Goal: Information Seeking & Learning: Learn about a topic

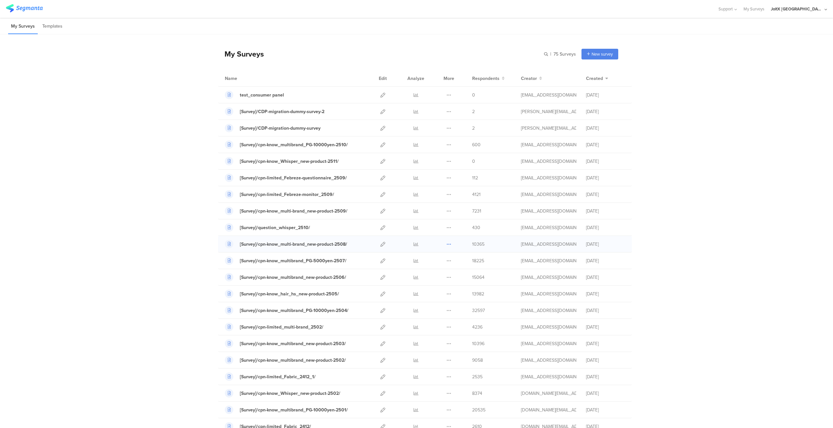
scroll to position [33, 0]
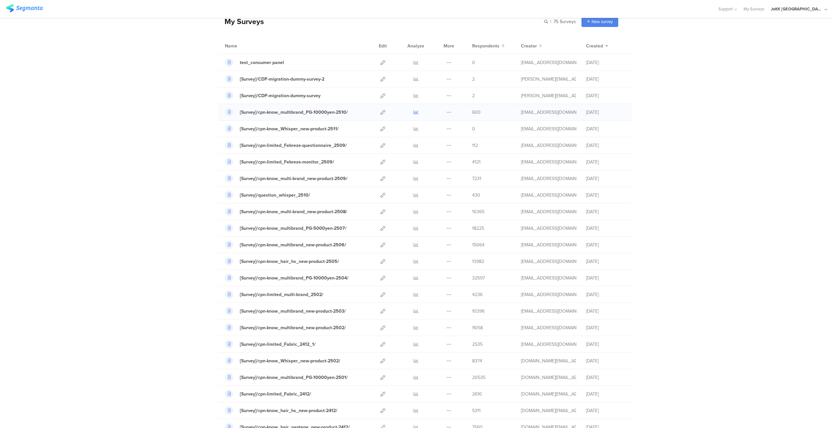
click at [414, 112] on icon at bounding box center [415, 112] width 5 height 5
click at [416, 178] on div at bounding box center [416, 178] width 20 height 16
click at [414, 178] on icon at bounding box center [415, 178] width 5 height 5
click at [413, 145] on icon at bounding box center [415, 145] width 5 height 5
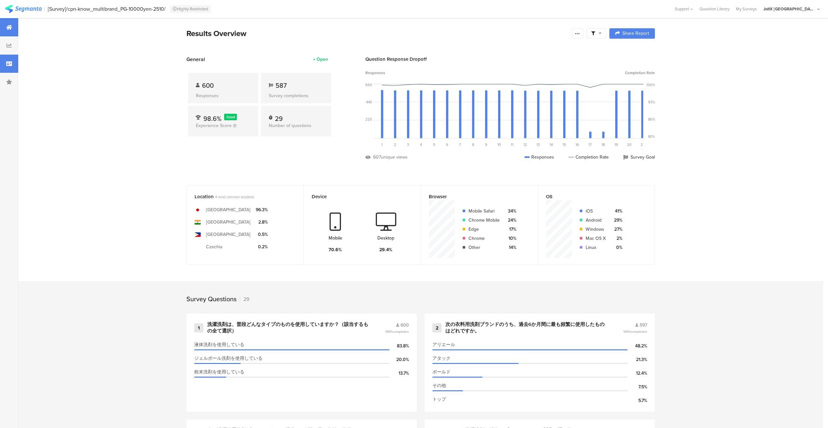
click at [6, 63] on icon at bounding box center [9, 63] width 6 height 5
click at [14, 67] on div at bounding box center [9, 64] width 18 height 18
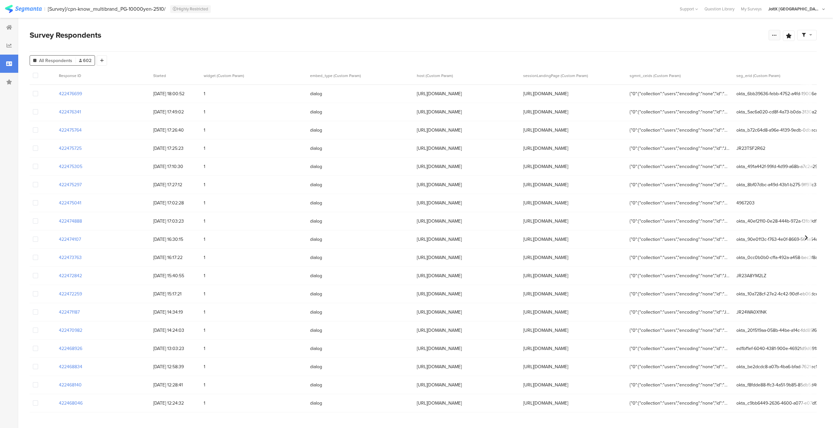
click at [777, 35] on div at bounding box center [774, 35] width 12 height 10
click at [542, 34] on div "Survey Respondents" at bounding box center [399, 35] width 739 height 12
click at [516, 54] on div "All Respondents 602 Add Segment" at bounding box center [423, 59] width 787 height 13
click at [534, 50] on div "Survey Respondents Save Analysis Name Save Cancel Complete Responses Only Edit …" at bounding box center [423, 40] width 787 height 22
click at [508, 46] on div "Survey Respondents Save Analysis Name Save Cancel Complete Responses Only Edit …" at bounding box center [423, 40] width 787 height 22
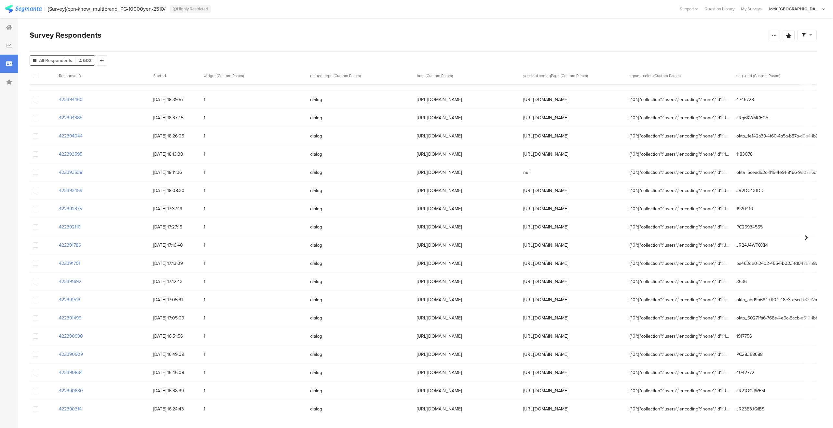
scroll to position [1968, 0]
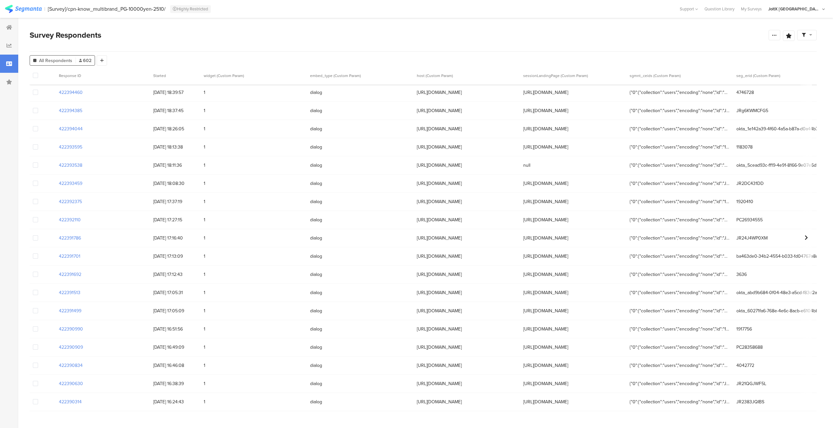
click at [47, 406] on div at bounding box center [43, 402] width 26 height 18
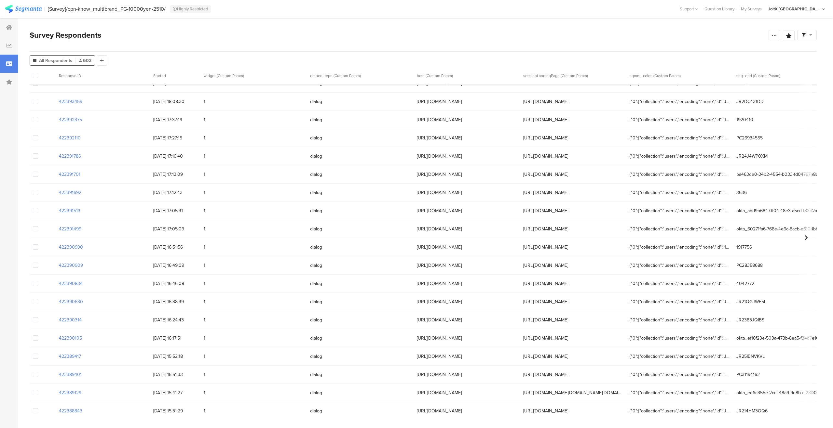
click at [23, 6] on img at bounding box center [23, 9] width 37 height 8
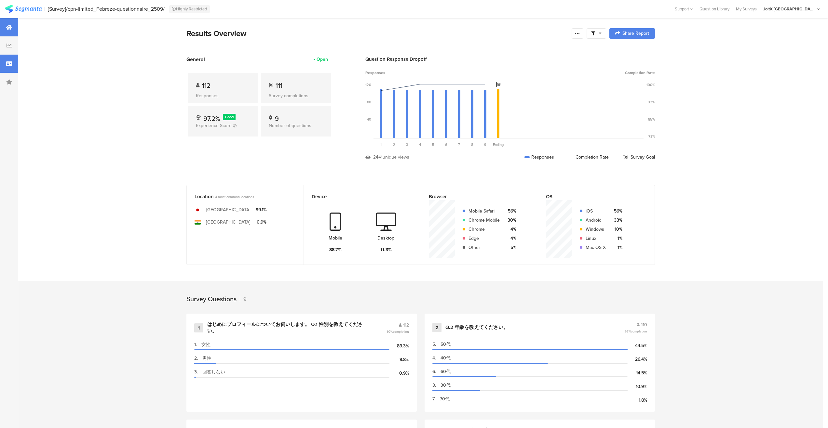
click at [9, 63] on icon at bounding box center [9, 63] width 6 height 5
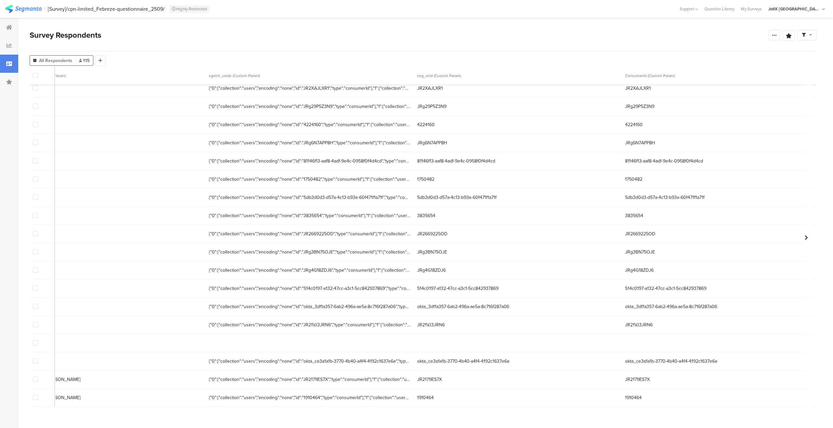
scroll to position [1777, 1032]
click at [334, 395] on span "{"0":{"collection":"users","encoding":"none","id":"1910464","type":"consumerId"…" at bounding box center [311, 398] width 201 height 7
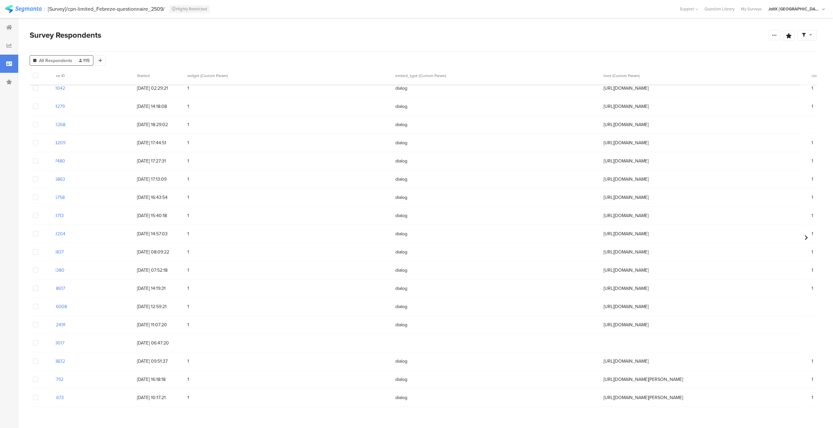
scroll to position [1777, 0]
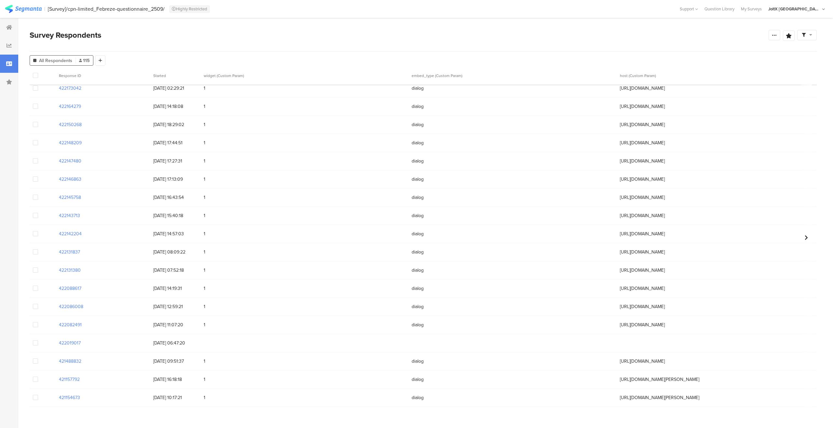
click at [137, 414] on section "Survey Respondents Confidence Level 95 % Preview survey Edit survey Export Resu…" at bounding box center [423, 223] width 810 height 410
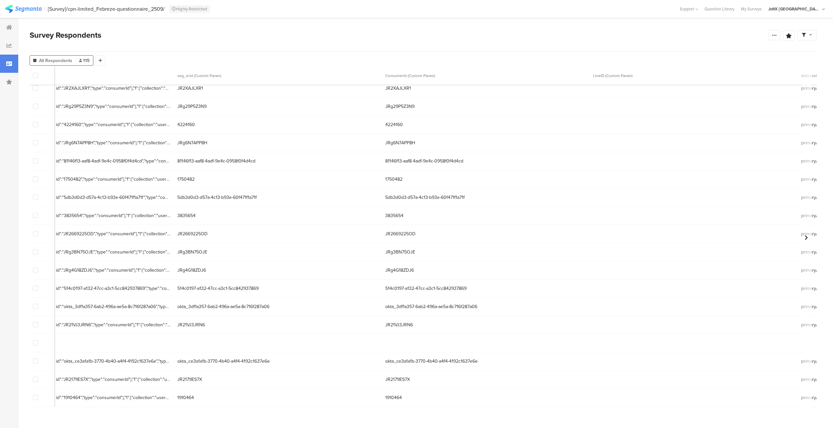
scroll to position [1777, 1265]
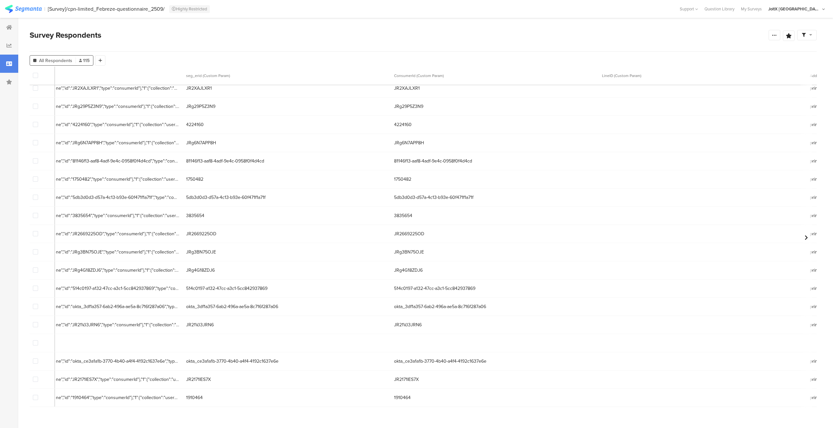
click at [470, 268] on span "JRg4G18ZDJ6" at bounding box center [494, 270] width 201 height 7
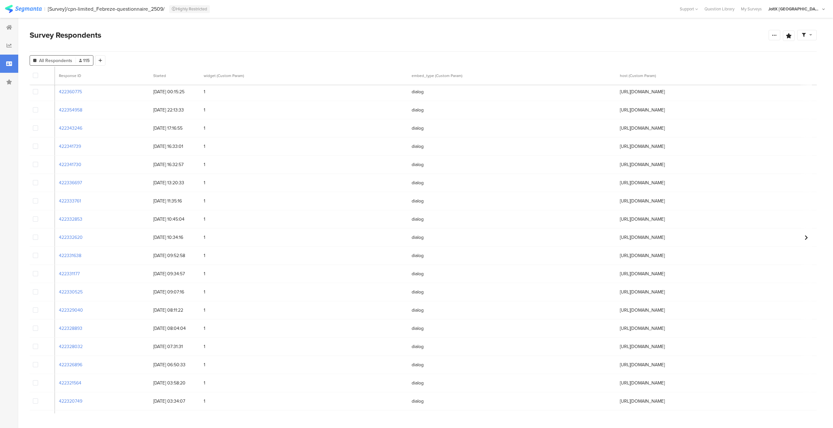
scroll to position [384, 811]
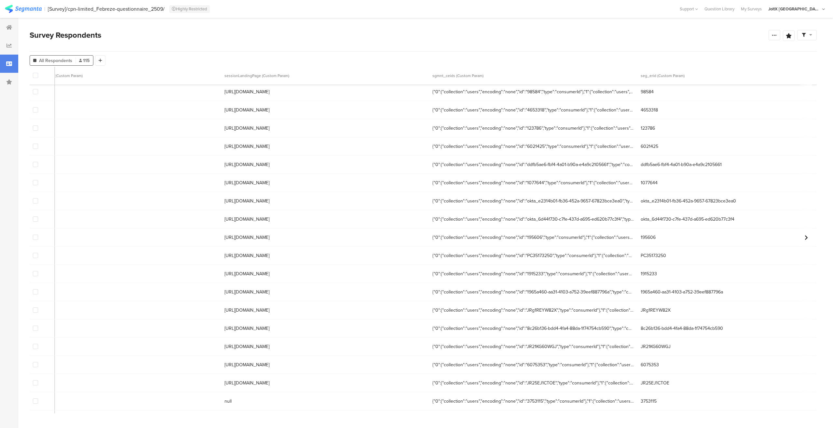
click at [511, 238] on span "{"0":{"collection":"users","encoding":"none","id":"195606","type":"consumerId"}…" at bounding box center [532, 237] width 201 height 7
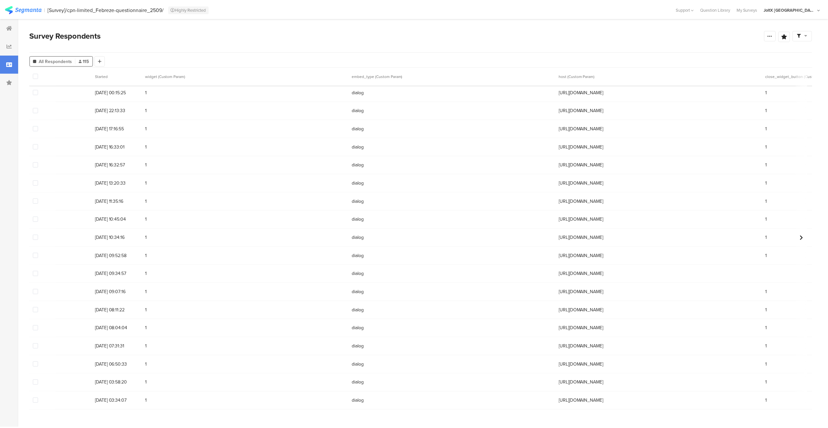
scroll to position [384, 0]
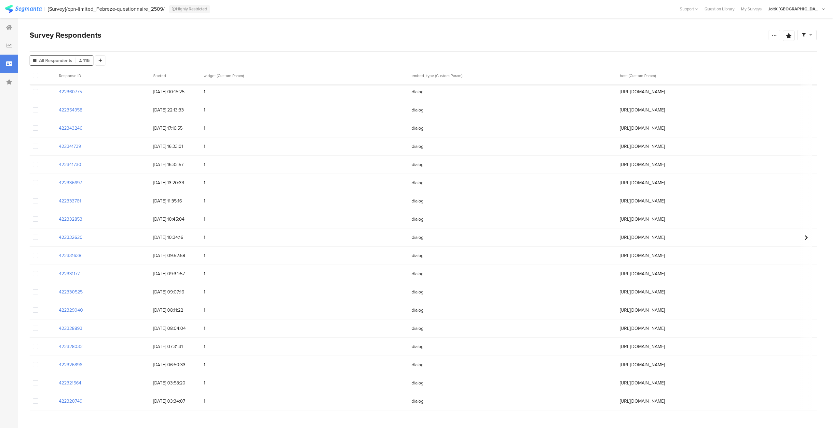
click at [72, 240] on section "422332620" at bounding box center [71, 237] width 24 height 7
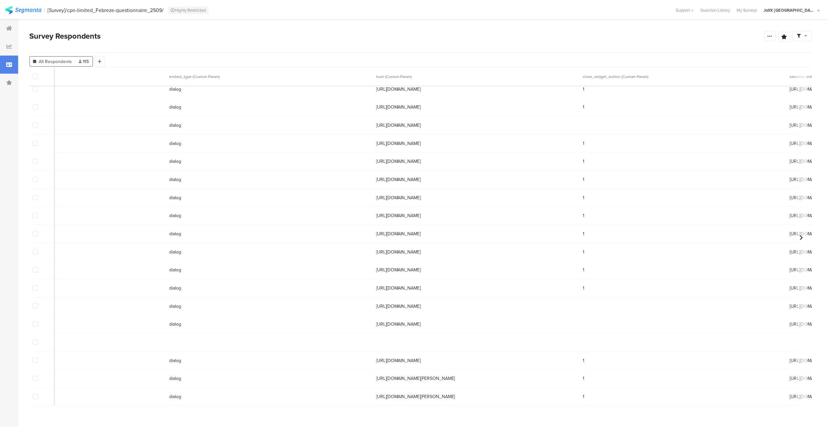
scroll to position [1777, 0]
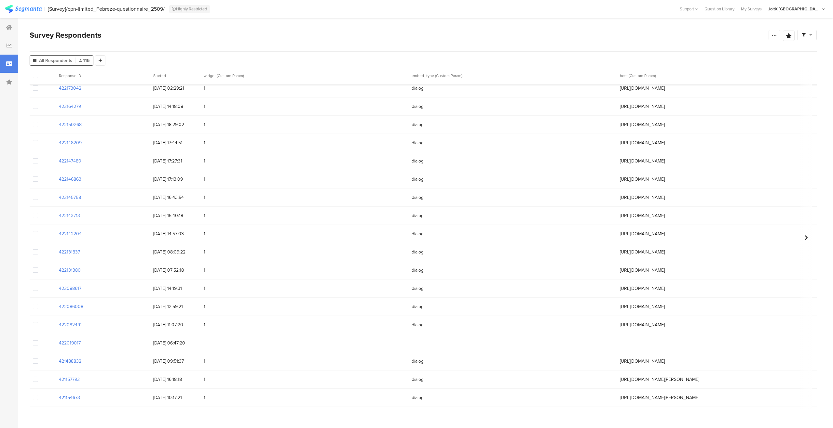
click at [65, 395] on section "421154673" at bounding box center [69, 398] width 21 height 7
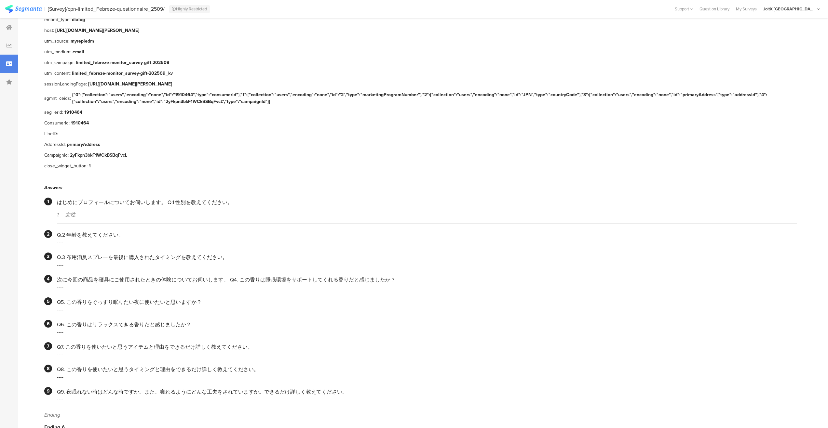
scroll to position [134, 0]
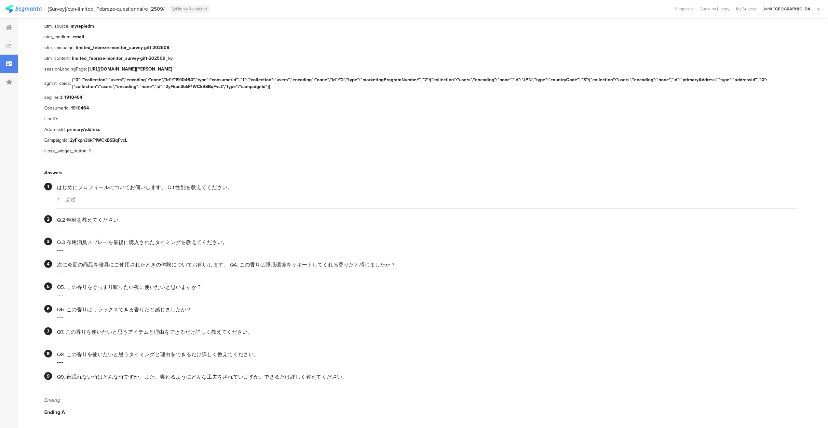
click at [81, 224] on div "----" at bounding box center [427, 227] width 740 height 7
click at [59, 216] on div "Q.2 年齢を教えてください。" at bounding box center [427, 219] width 740 height 7
click at [64, 224] on div "----" at bounding box center [427, 227] width 740 height 7
click at [66, 218] on div "Q.2 年齢を教えてください。" at bounding box center [427, 219] width 740 height 7
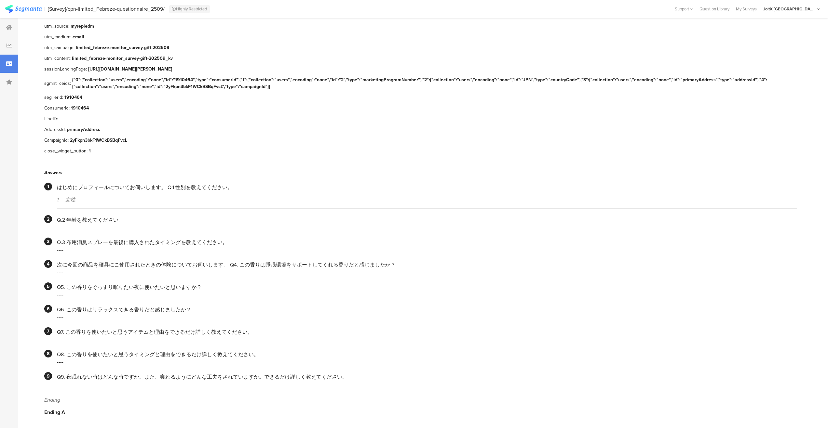
click at [81, 218] on div "Q.2 年齢を教えてください。" at bounding box center [427, 219] width 740 height 7
click at [62, 269] on div "----" at bounding box center [427, 272] width 740 height 7
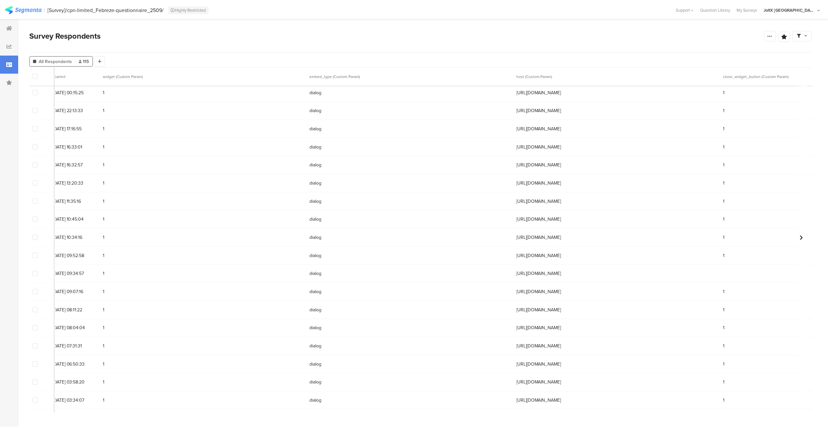
scroll to position [384, 0]
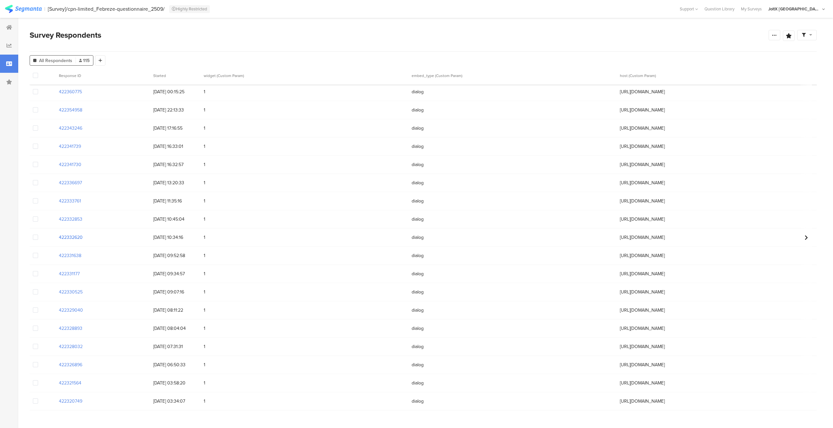
click at [70, 239] on section "422332620" at bounding box center [71, 237] width 24 height 7
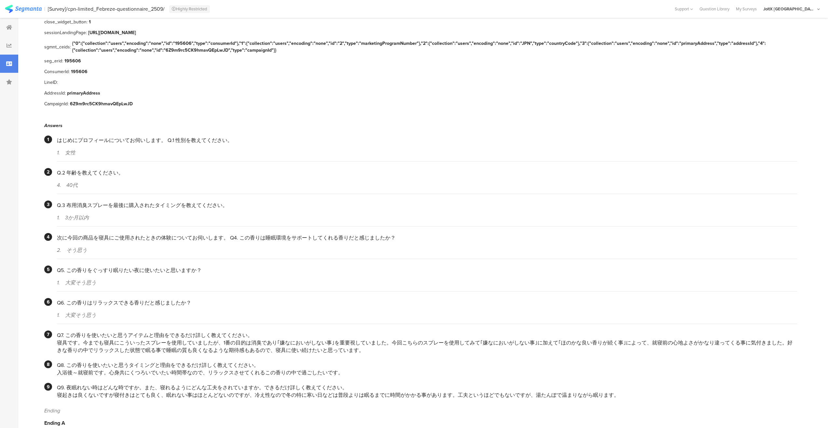
scroll to position [128, 0]
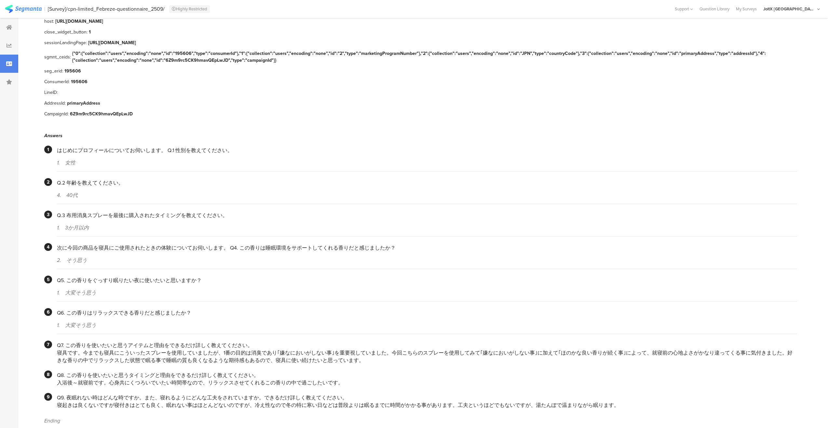
click at [107, 277] on div "Q5. この香りをぐっすり眠りたい夜に使いたいと思いますか？" at bounding box center [427, 280] width 740 height 7
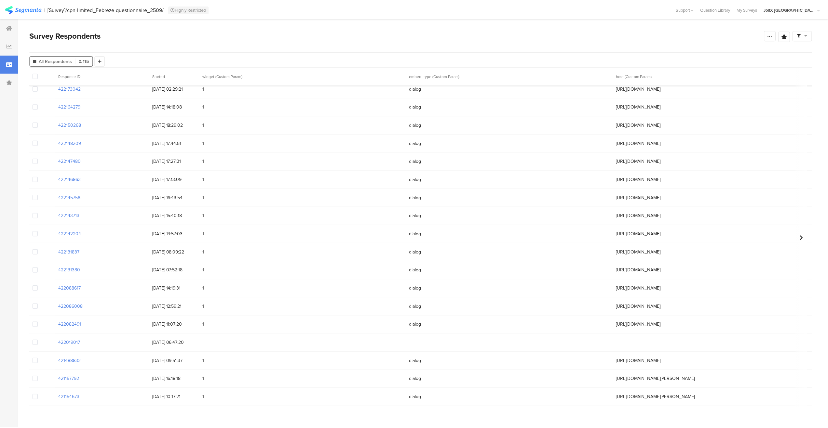
scroll to position [1777, 0]
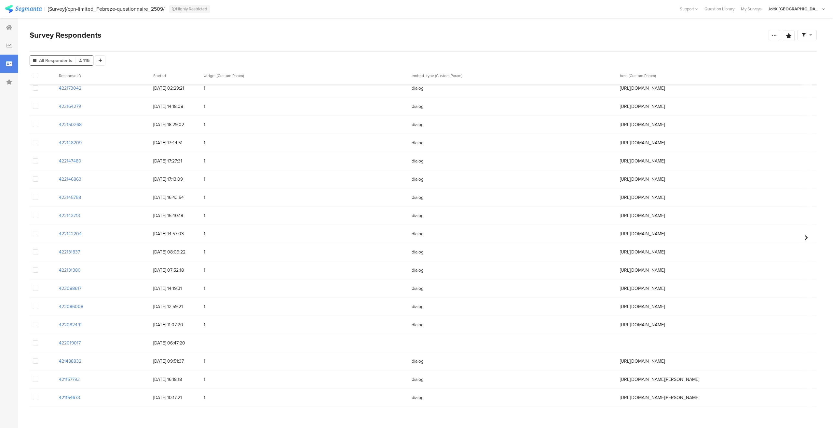
click at [61, 395] on section "421154673" at bounding box center [69, 398] width 21 height 7
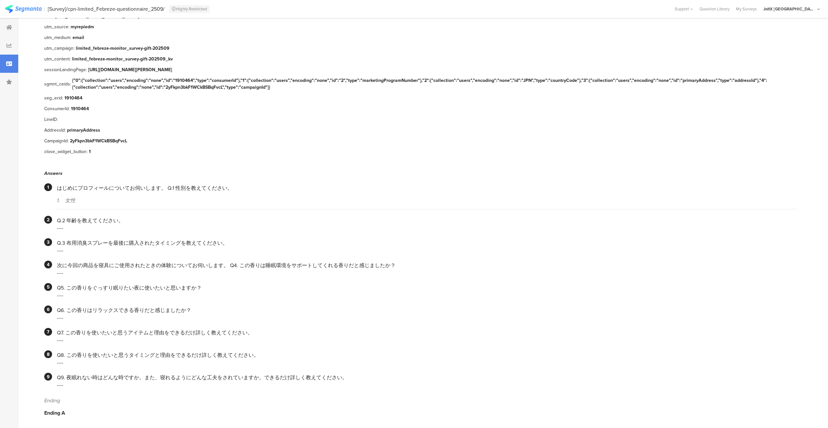
scroll to position [134, 0]
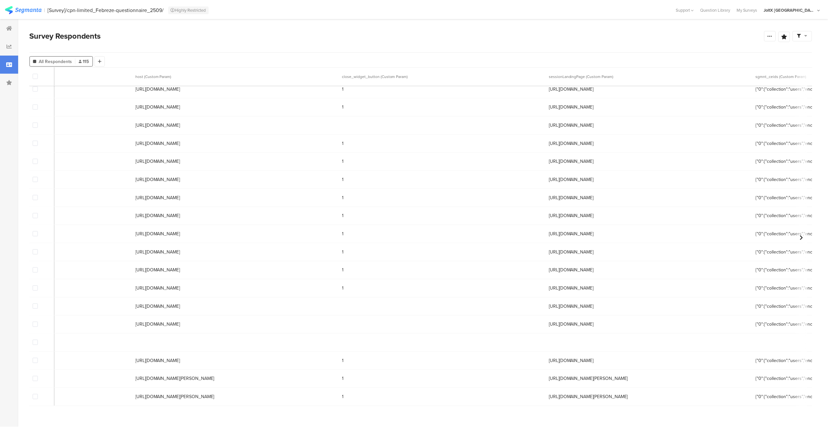
scroll to position [1777, 0]
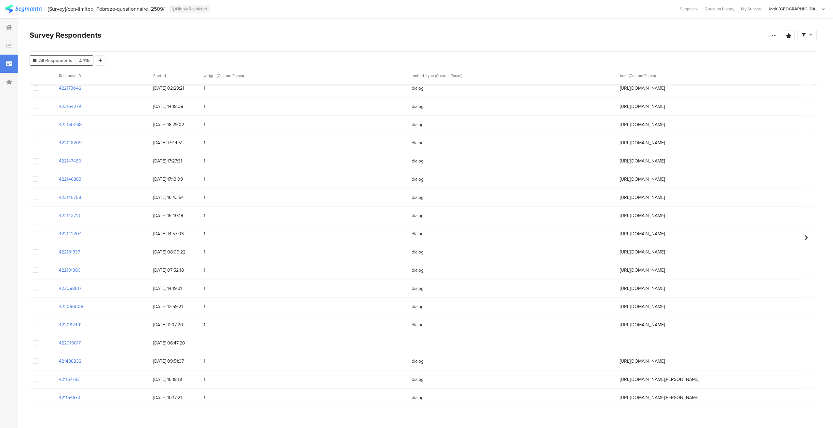
click at [76, 395] on section "421154673" at bounding box center [69, 398] width 21 height 7
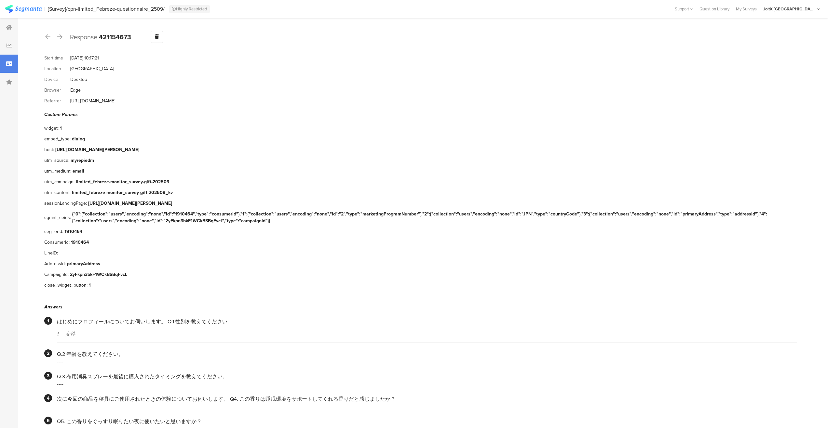
click at [206, 189] on div "utm_content: limited_febreze-monitor_survey-gift-202509_kv" at bounding box center [420, 192] width 753 height 11
click at [194, 248] on div "LineID:" at bounding box center [420, 253] width 753 height 11
click at [162, 37] on div at bounding box center [157, 37] width 12 height 12
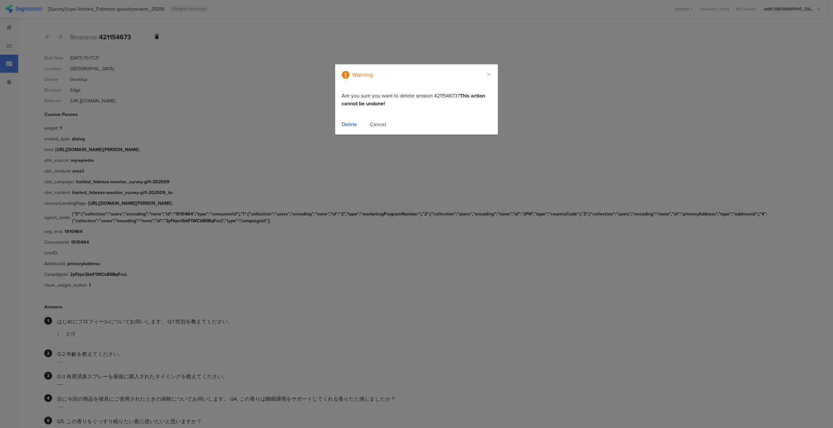
click at [354, 124] on div "Delete" at bounding box center [348, 124] width 15 height 7
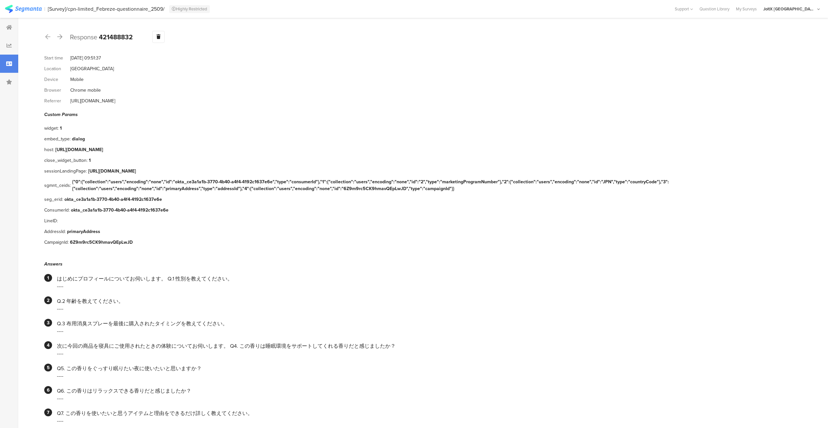
click at [8, 65] on icon at bounding box center [9, 63] width 6 height 5
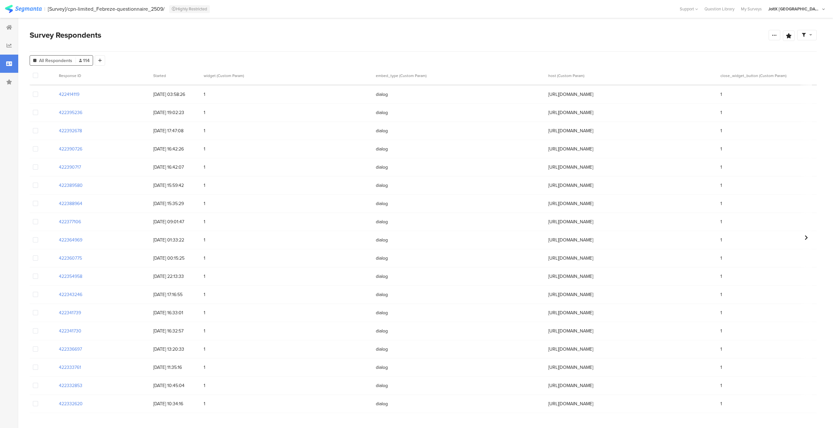
scroll to position [229, 0]
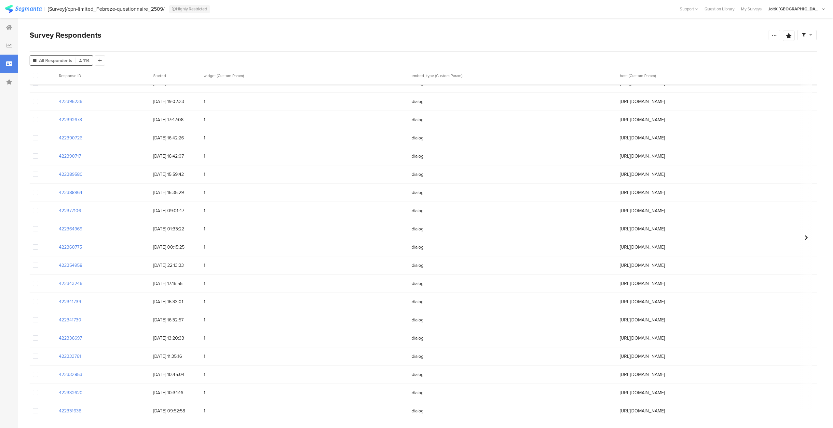
scroll to position [229, 0]
